Goal: Task Accomplishment & Management: Manage account settings

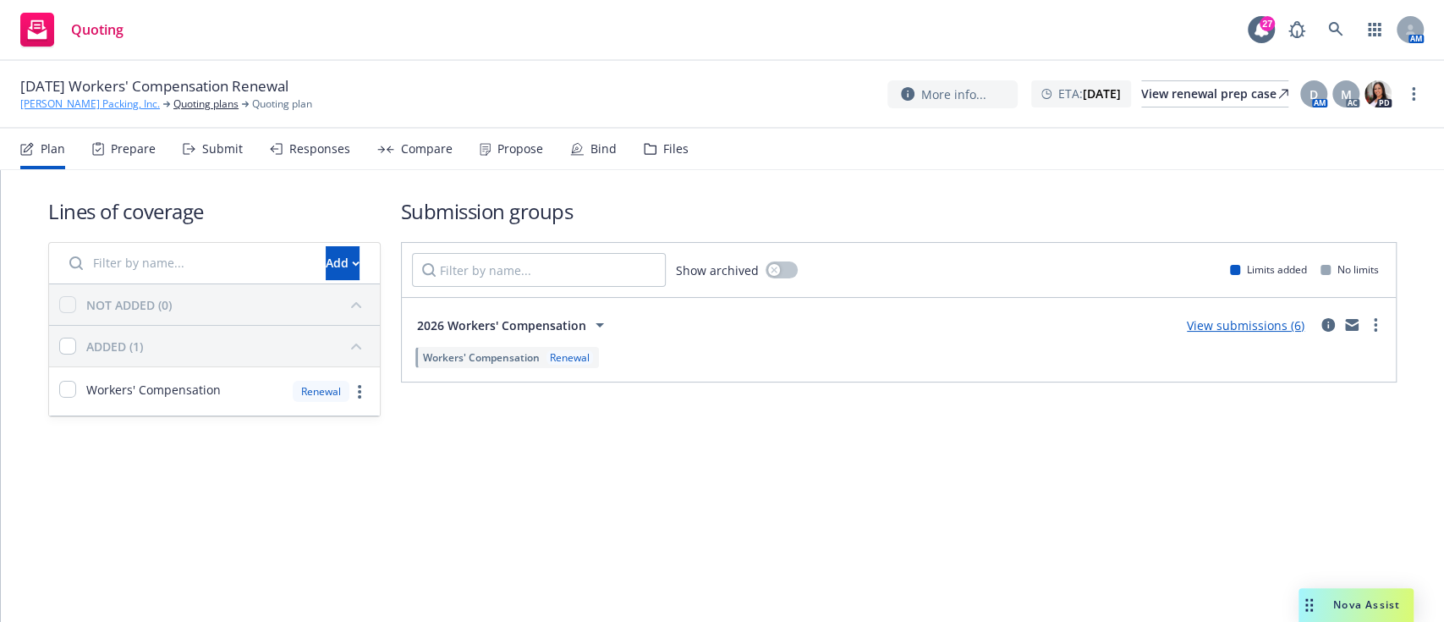
click at [85, 111] on link "[PERSON_NAME] Packing, Inc." at bounding box center [90, 103] width 140 height 15
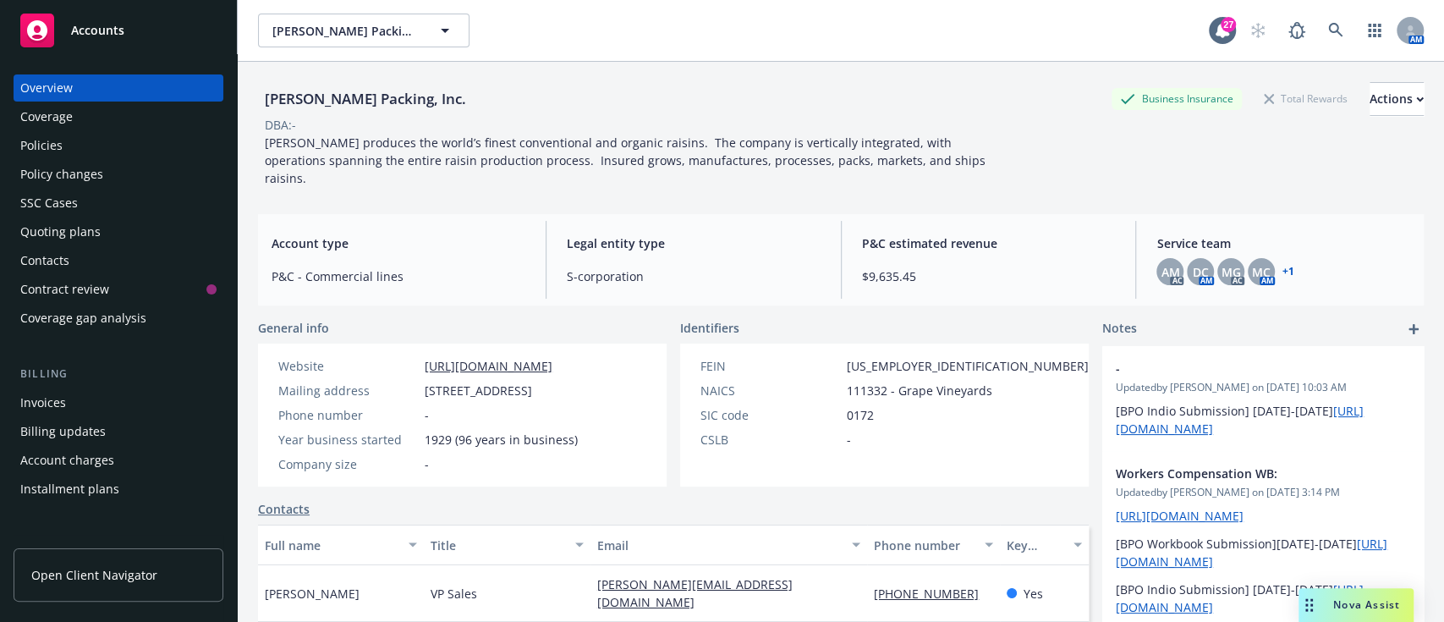
click at [70, 147] on div "Policies" at bounding box center [118, 145] width 196 height 27
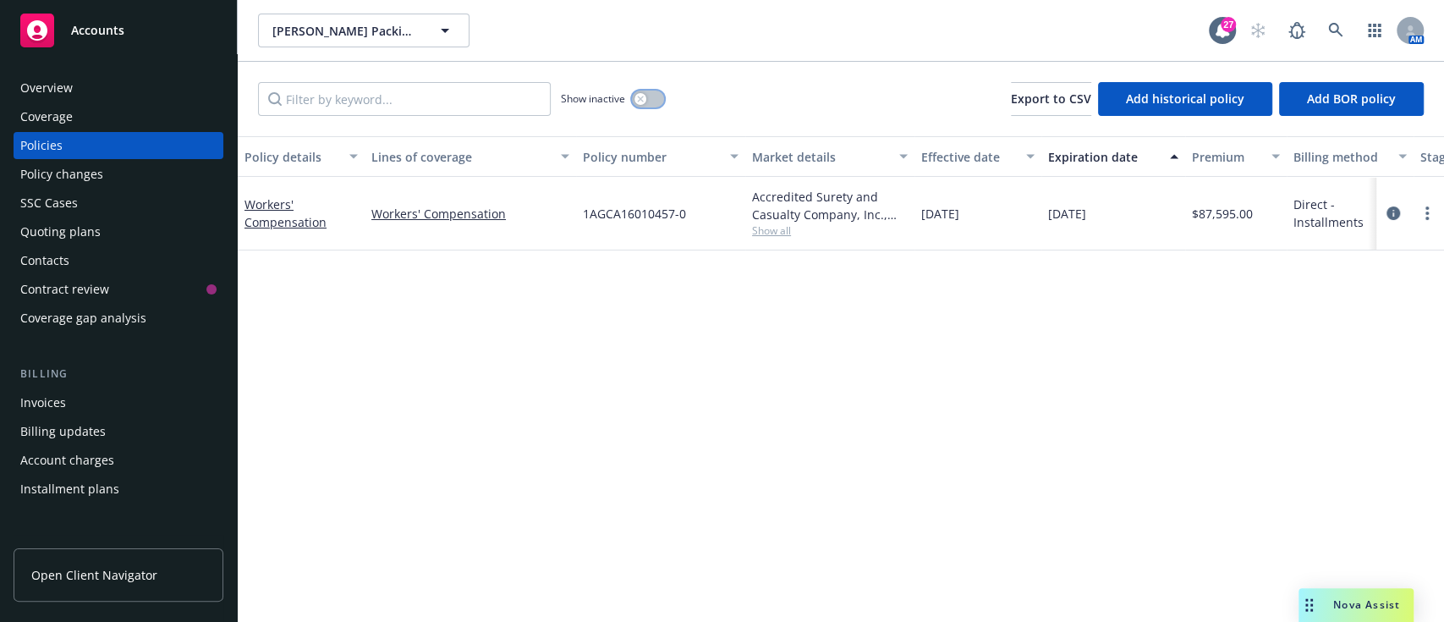
click at [649, 102] on button "button" at bounding box center [648, 99] width 32 height 17
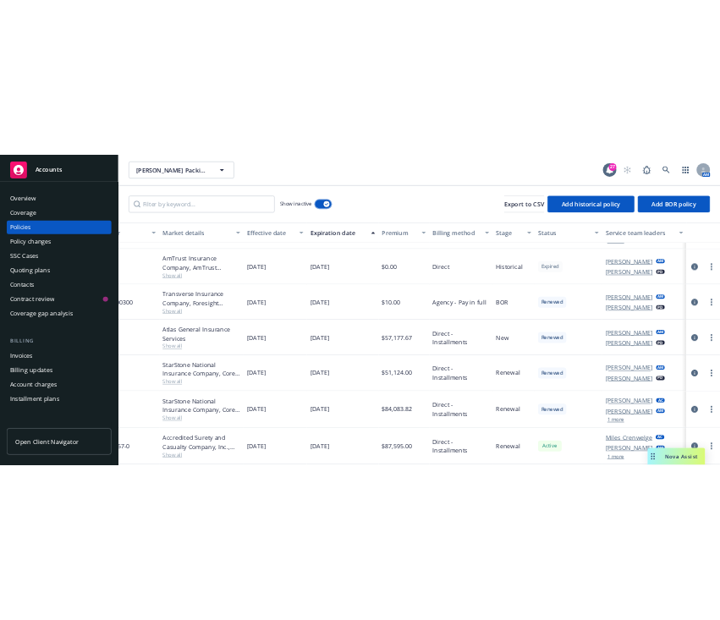
scroll to position [76, 0]
